Goal: Browse casually

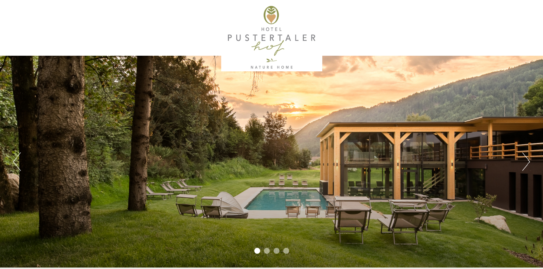
click at [528, 162] on button "Next" at bounding box center [526, 161] width 8 height 19
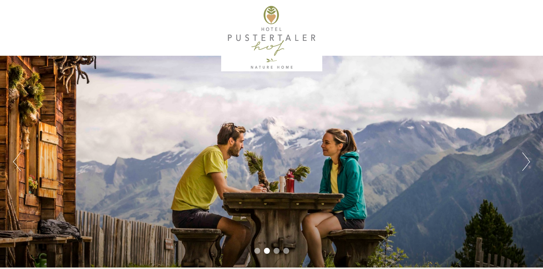
click at [528, 162] on button "Next" at bounding box center [526, 161] width 8 height 19
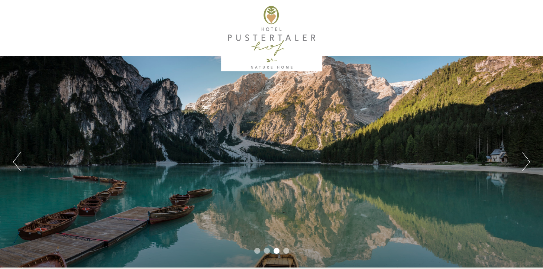
click at [528, 162] on button "Next" at bounding box center [526, 161] width 8 height 19
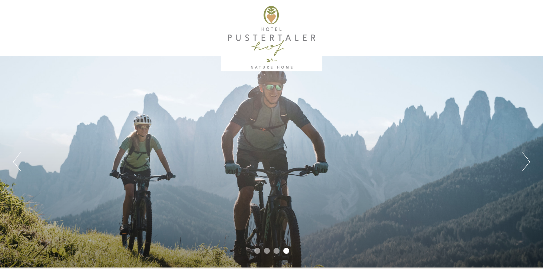
click at [528, 162] on button "Next" at bounding box center [526, 161] width 8 height 19
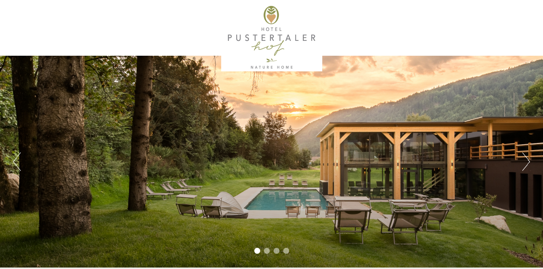
click at [528, 162] on button "Next" at bounding box center [526, 161] width 8 height 19
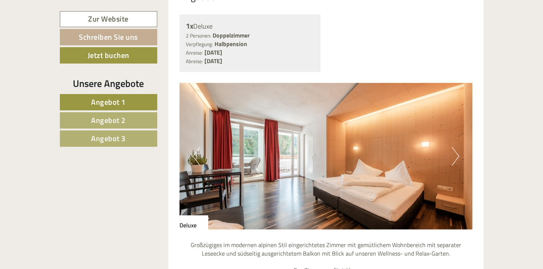
scroll to position [1264, 0]
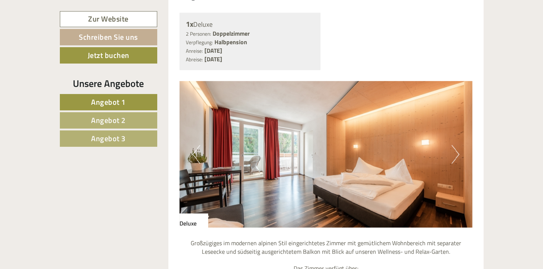
click at [455, 154] on button "Next" at bounding box center [456, 154] width 8 height 19
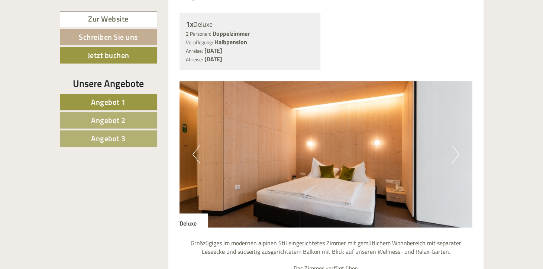
click at [455, 154] on button "Next" at bounding box center [456, 154] width 8 height 19
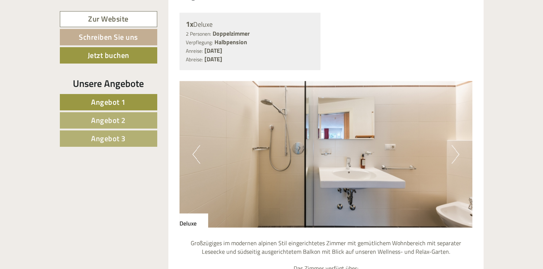
click at [455, 154] on button "Next" at bounding box center [456, 154] width 8 height 19
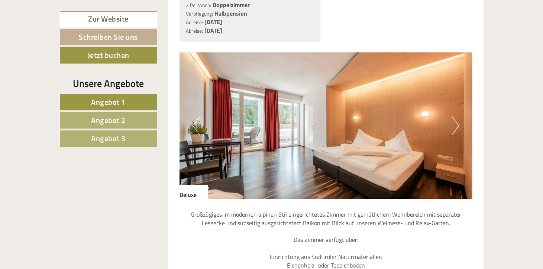
scroll to position [1294, 0]
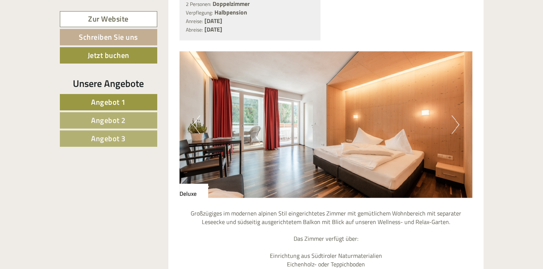
click at [454, 122] on button "Next" at bounding box center [456, 124] width 8 height 19
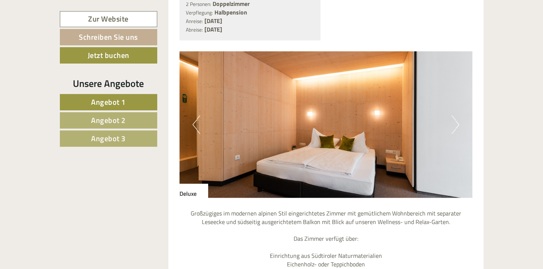
click at [454, 122] on button "Next" at bounding box center [456, 124] width 8 height 19
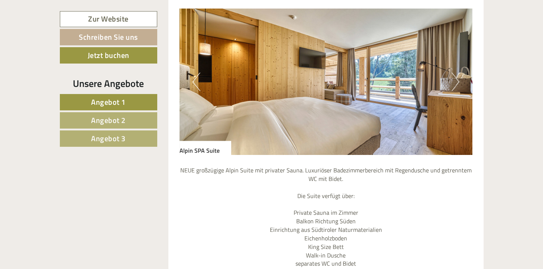
scroll to position [654, 0]
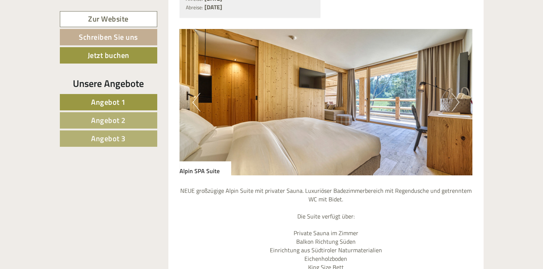
click at [453, 102] on button "Next" at bounding box center [456, 102] width 8 height 19
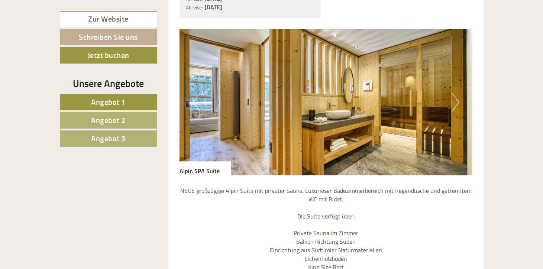
click at [453, 102] on button "Next" at bounding box center [456, 102] width 8 height 19
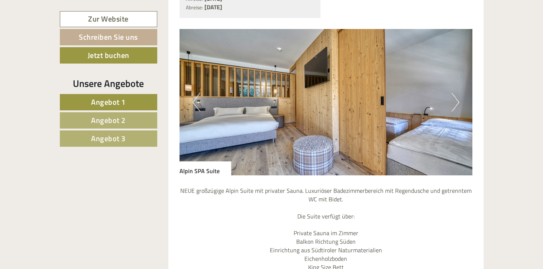
click at [453, 102] on button "Next" at bounding box center [456, 102] width 8 height 19
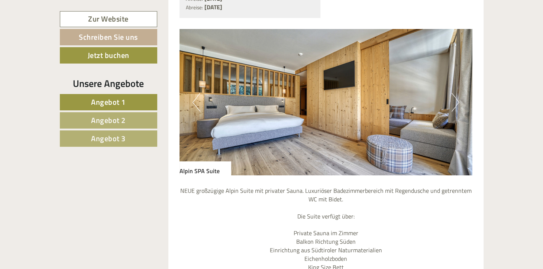
click at [453, 102] on button "Next" at bounding box center [456, 102] width 8 height 19
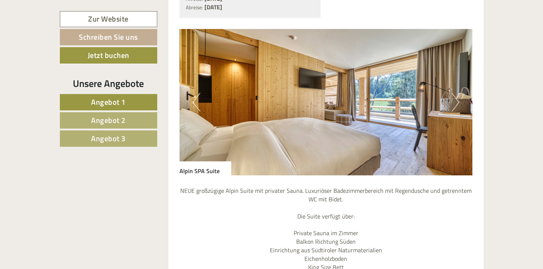
click at [453, 102] on button "Next" at bounding box center [456, 102] width 8 height 19
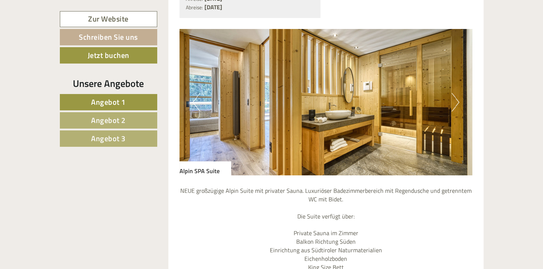
click at [453, 102] on button "Next" at bounding box center [456, 102] width 8 height 19
